Goal: Task Accomplishment & Management: Use online tool/utility

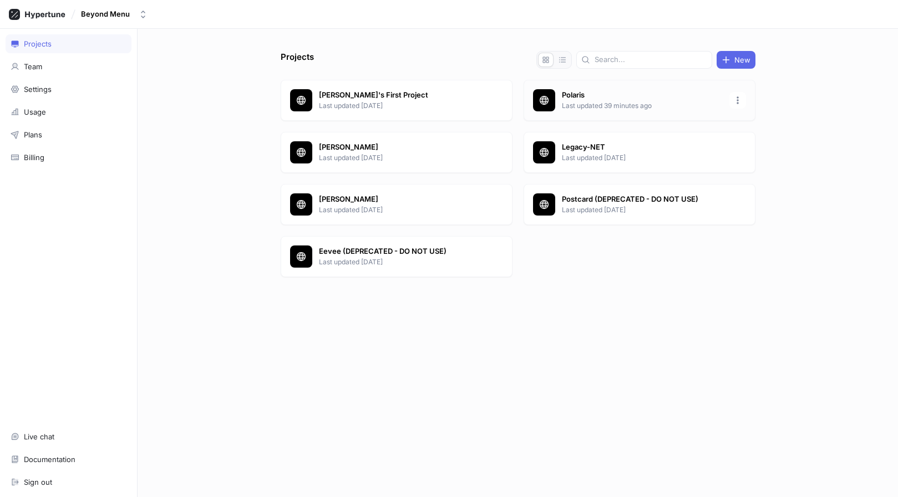
click at [593, 107] on p "Last updated 39 minutes ago" at bounding box center [642, 106] width 161 height 10
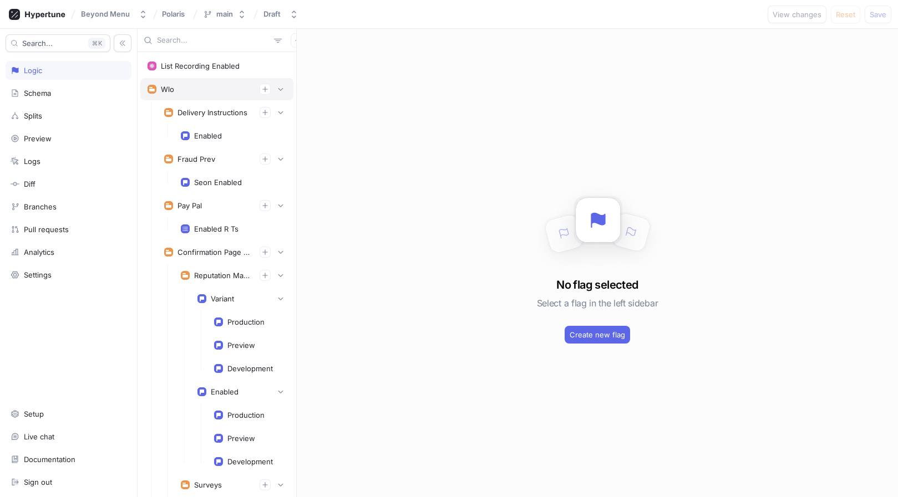
click at [278, 82] on div "Wlo" at bounding box center [216, 89] width 153 height 22
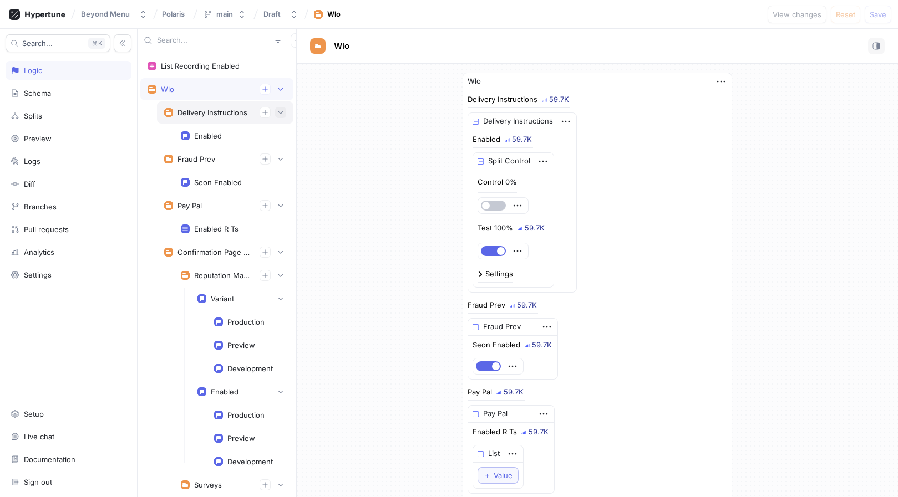
scroll to position [26, 0]
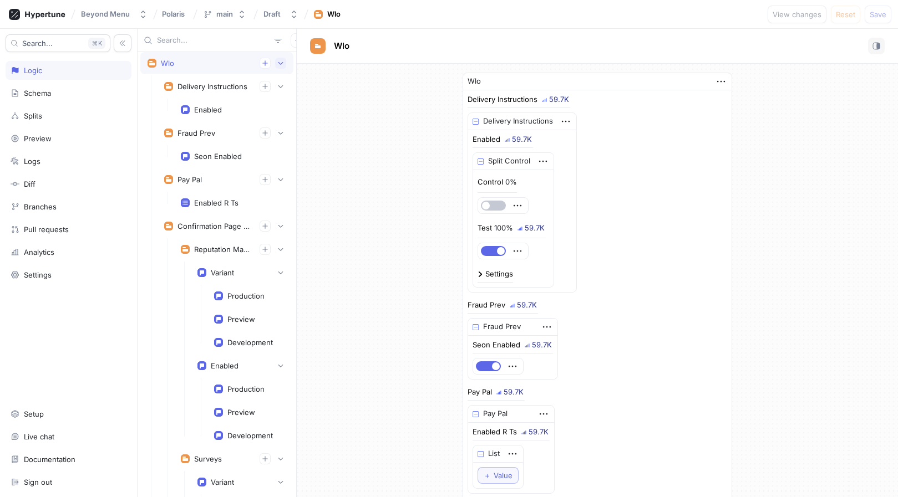
click at [281, 64] on icon "button" at bounding box center [280, 63] width 7 height 7
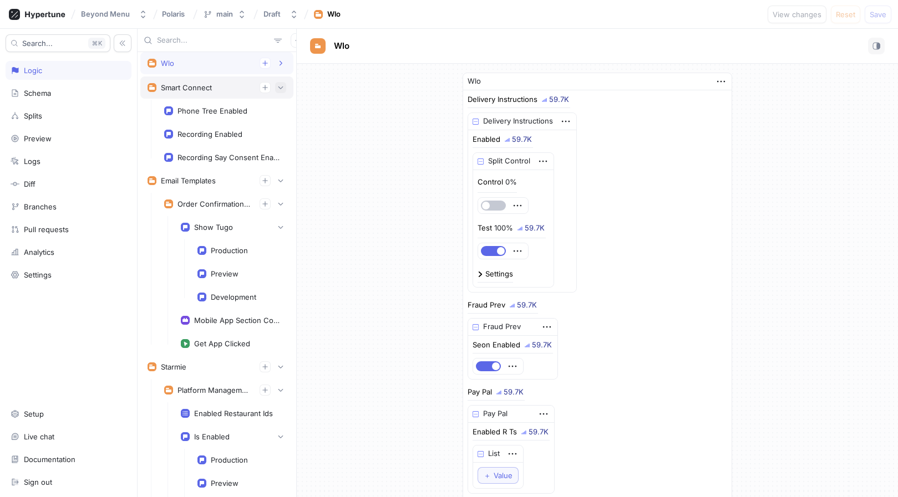
click at [282, 84] on icon "button" at bounding box center [280, 87] width 7 height 7
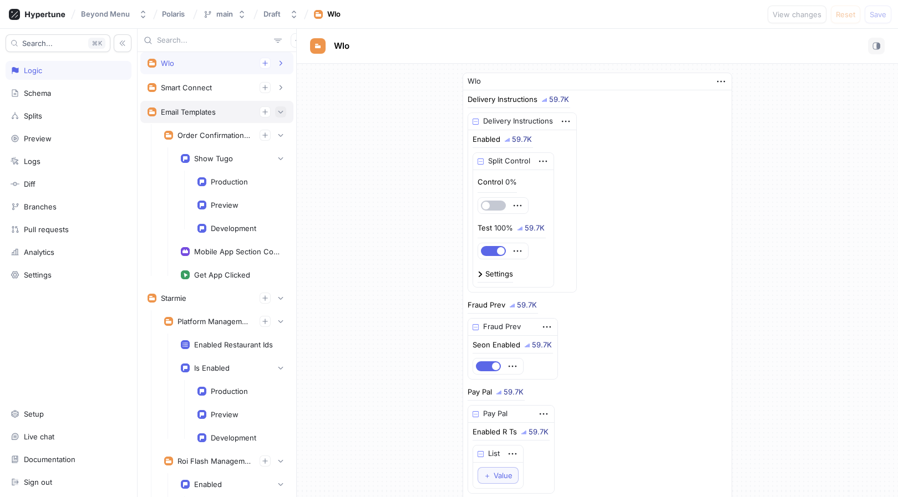
click at [283, 112] on icon "button" at bounding box center [280, 112] width 7 height 7
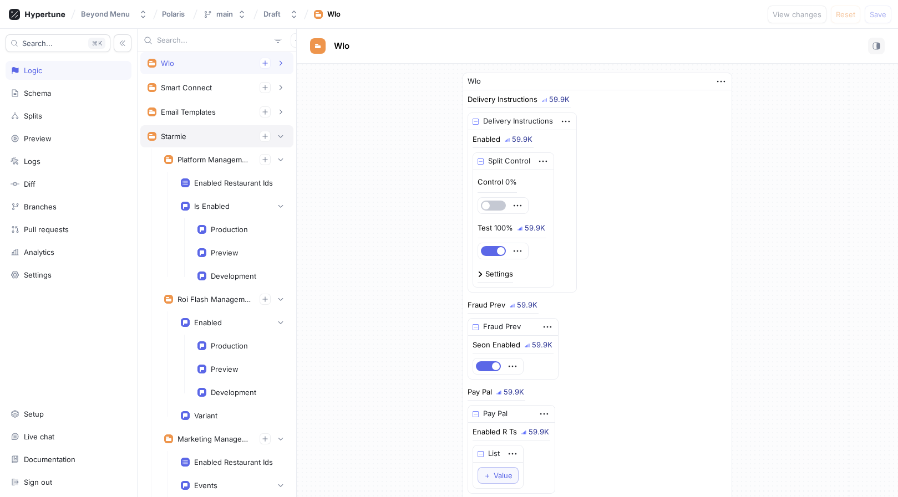
click at [284, 129] on div "Starmie" at bounding box center [216, 136] width 153 height 22
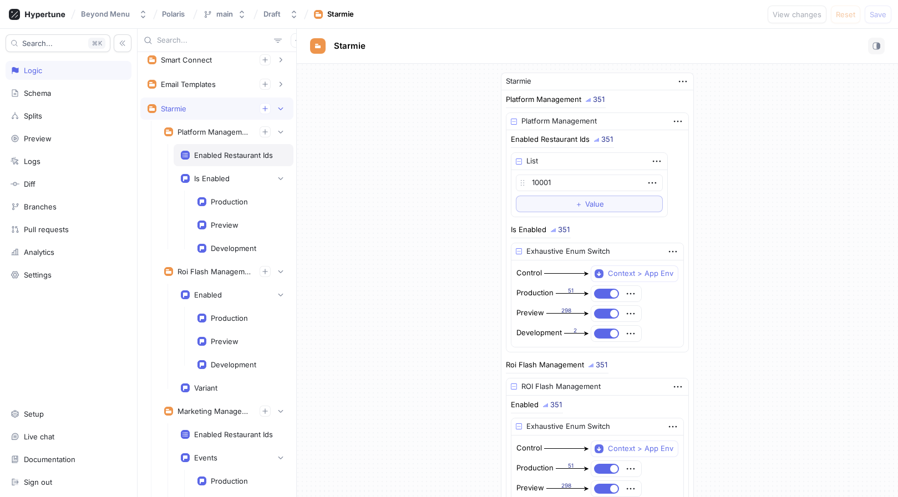
scroll to position [12, 0]
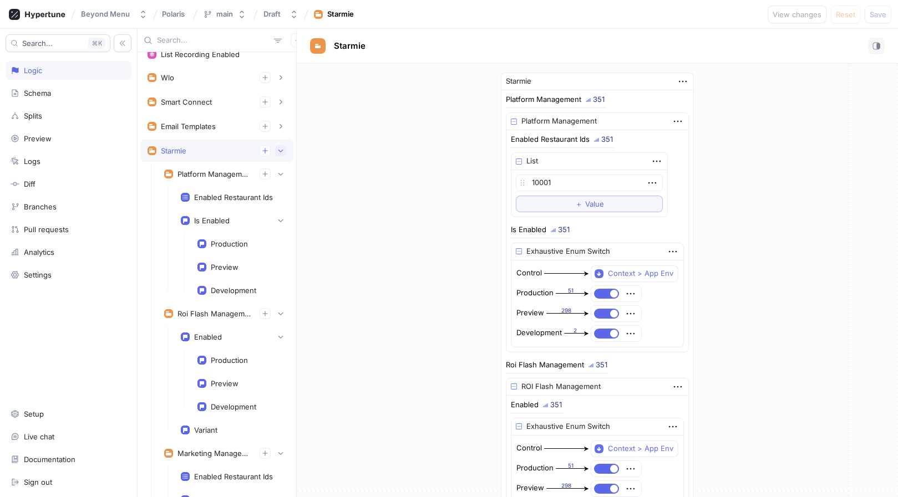
click at [282, 152] on icon "button" at bounding box center [280, 150] width 7 height 7
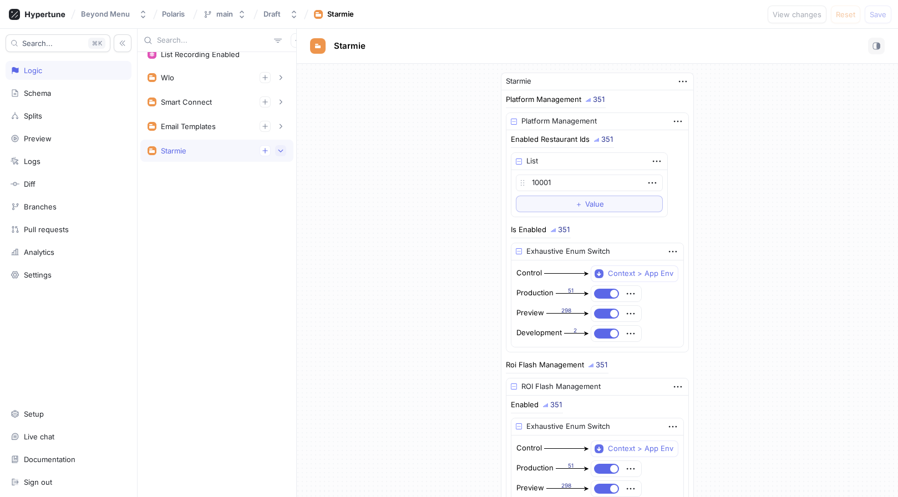
scroll to position [0, 0]
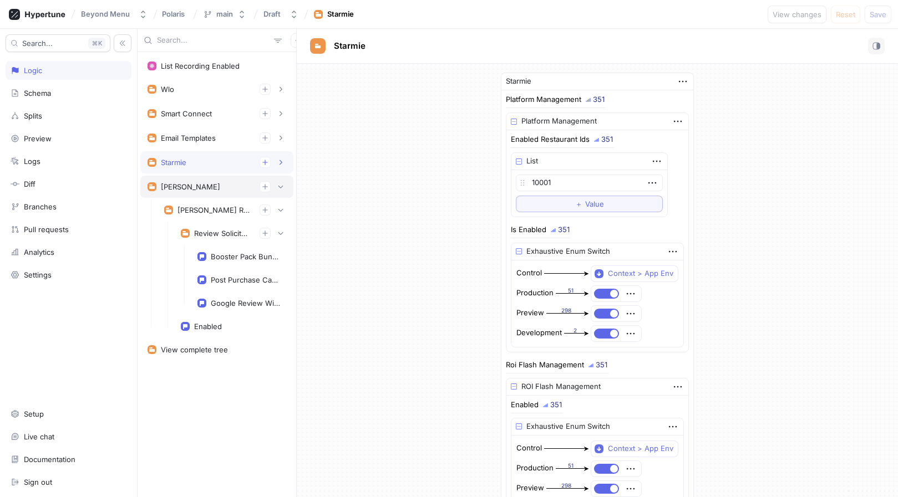
click at [234, 190] on div "[PERSON_NAME]" at bounding box center [216, 186] width 139 height 11
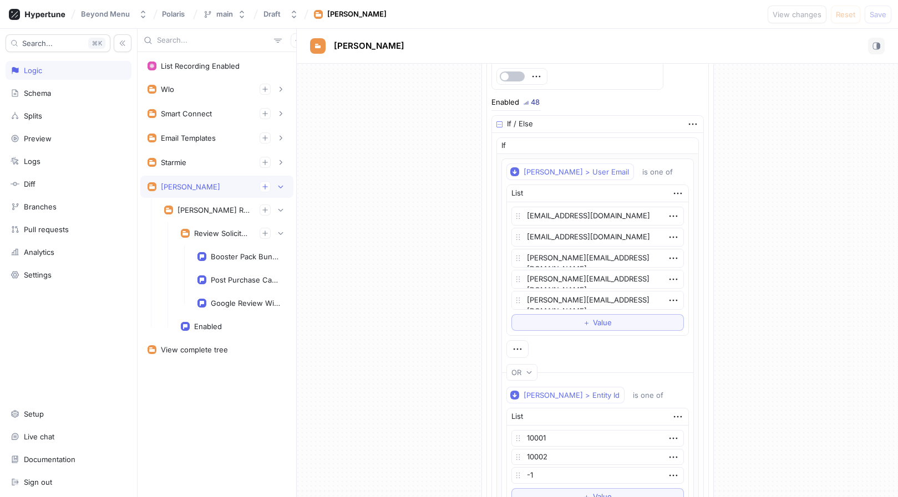
scroll to position [302, 0]
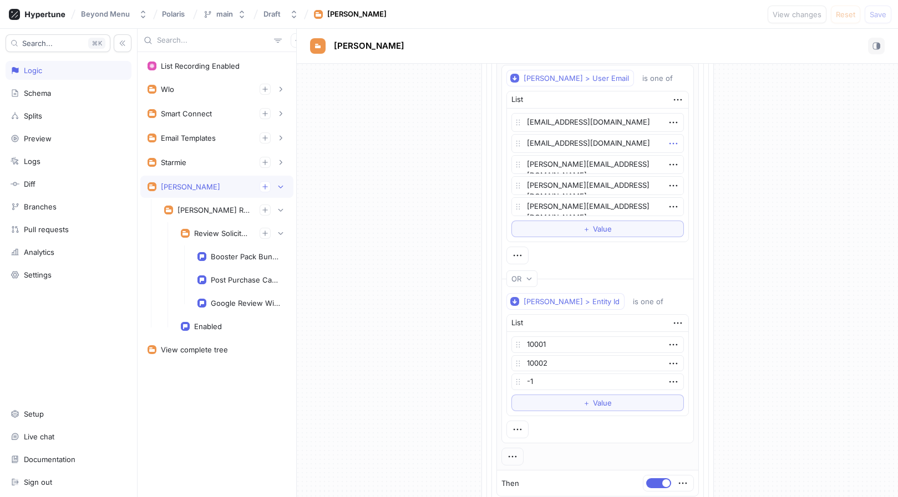
click at [667, 145] on icon "button" at bounding box center [673, 143] width 12 height 12
click at [677, 160] on div "Delete" at bounding box center [712, 164] width 94 height 19
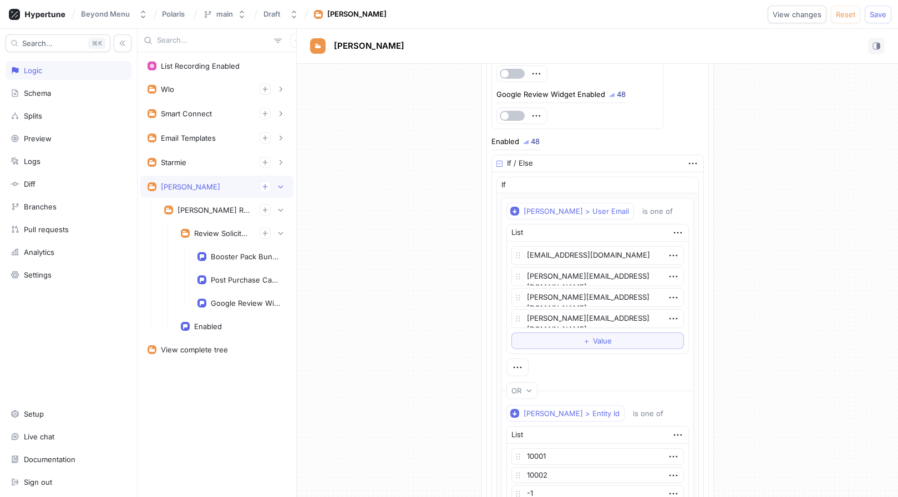
scroll to position [179, 0]
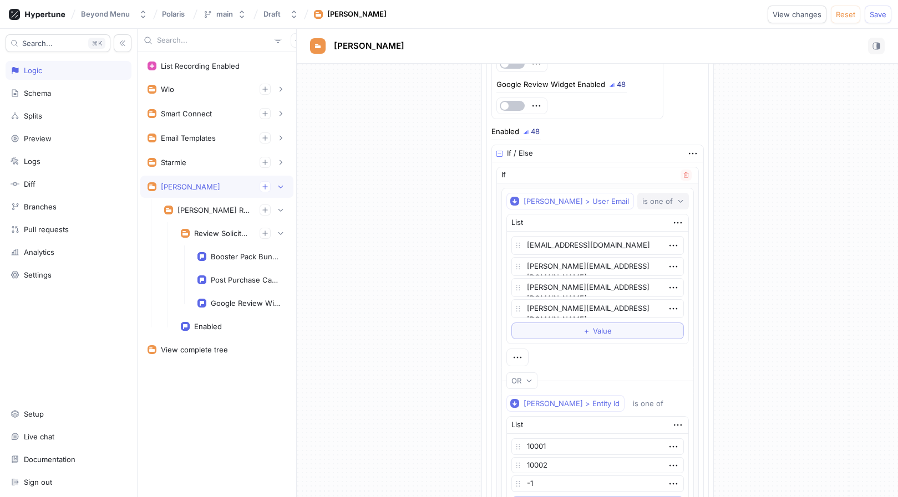
click at [671, 201] on div "is one of" at bounding box center [659, 201] width 35 height 9
click at [749, 191] on div "[PERSON_NAME] Reputation Management 48 [PERSON_NAME] Reputation Management Revi…" at bounding box center [597, 286] width 601 height 803
click at [875, 16] on span "Save" at bounding box center [877, 14] width 17 height 7
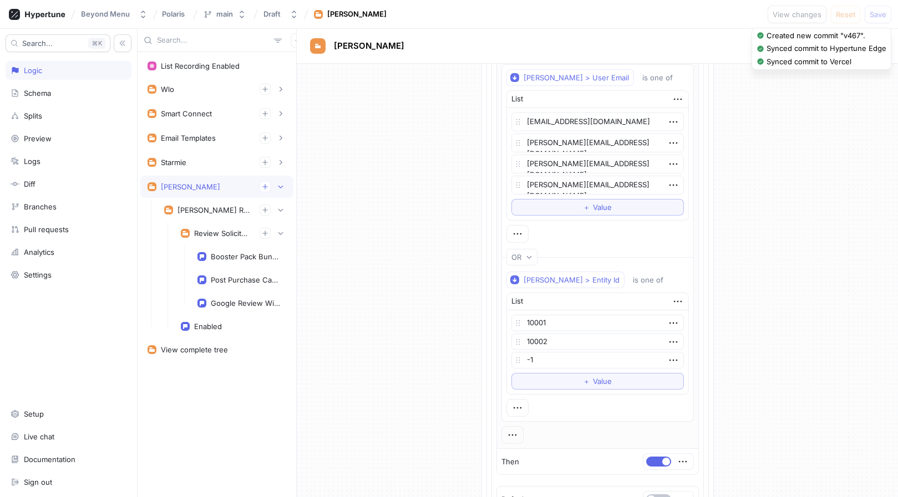
scroll to position [287, 0]
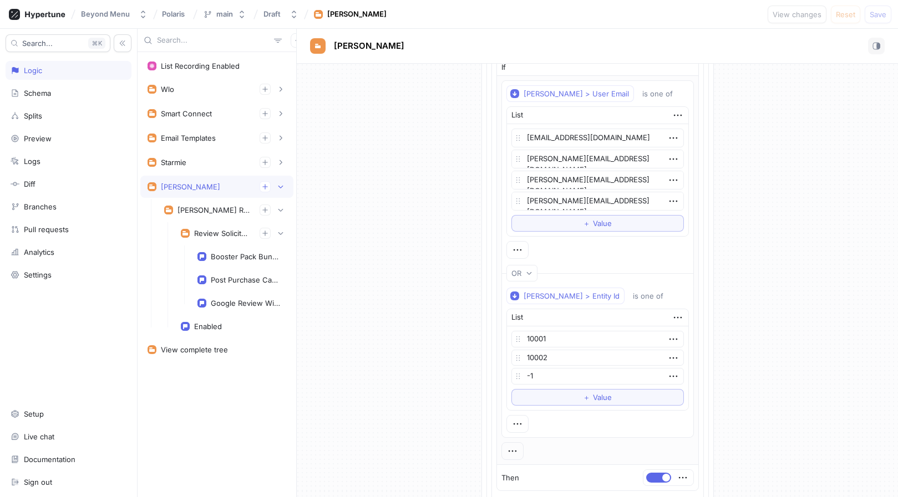
type textarea "x"
